Goal: Information Seeking & Learning: Learn about a topic

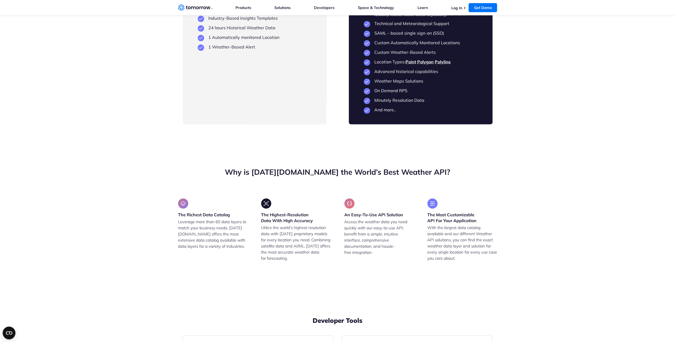
scroll to position [1248, 0]
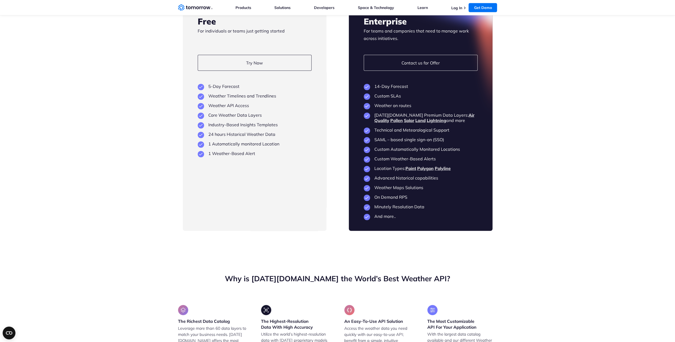
click at [222, 108] on li "Weather API Access" at bounding box center [255, 105] width 114 height 5
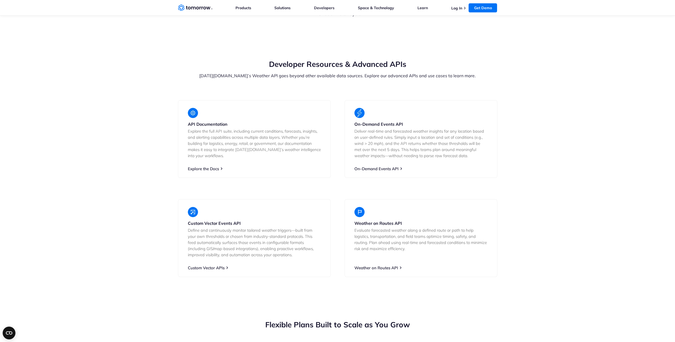
scroll to position [769, 0]
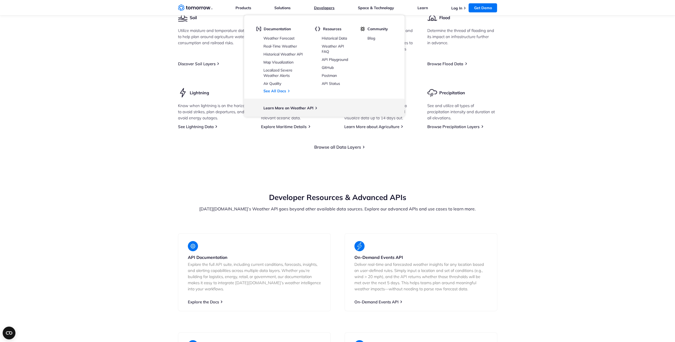
click at [318, 7] on link "Developers" at bounding box center [324, 7] width 20 height 5
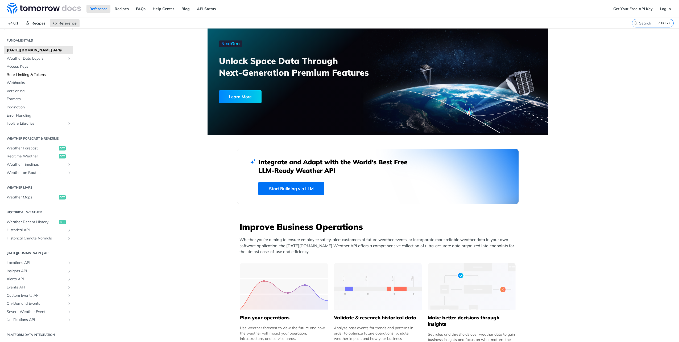
click at [19, 73] on span "Rate Limiting & Tokens" at bounding box center [39, 74] width 65 height 5
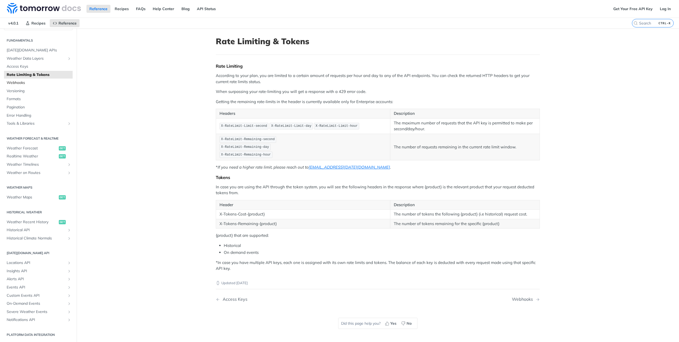
click at [12, 83] on span "Webhooks" at bounding box center [39, 82] width 65 height 5
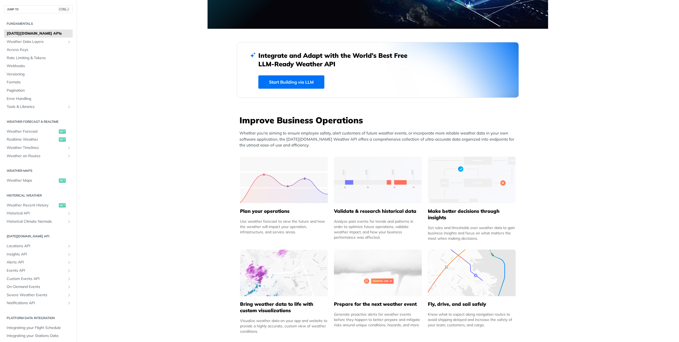
scroll to position [106, 0]
click at [35, 205] on span "Weather Recent History" at bounding box center [32, 205] width 51 height 5
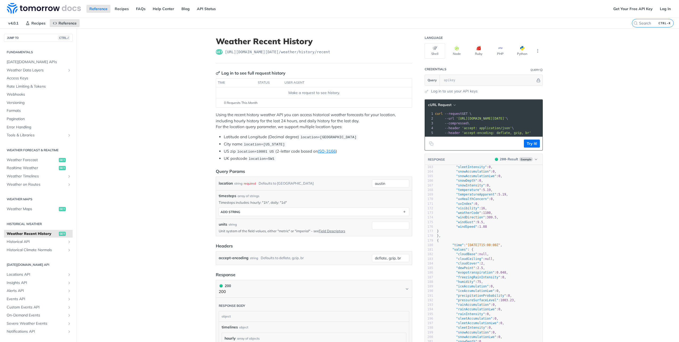
scroll to position [772, 0]
